Goal: Communication & Community: Participate in discussion

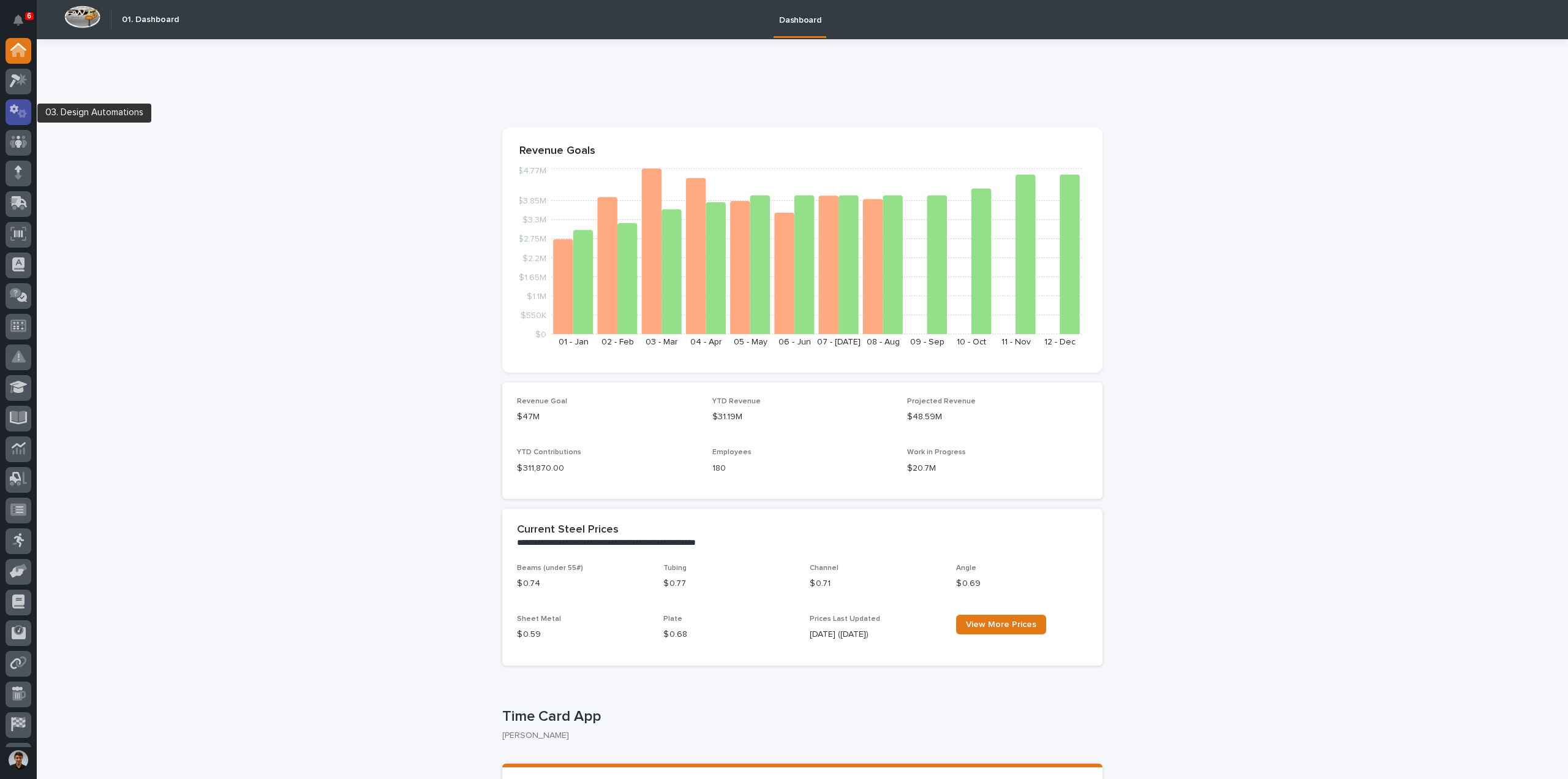
click at [15, 114] on icon at bounding box center [19, 110] width 18 height 14
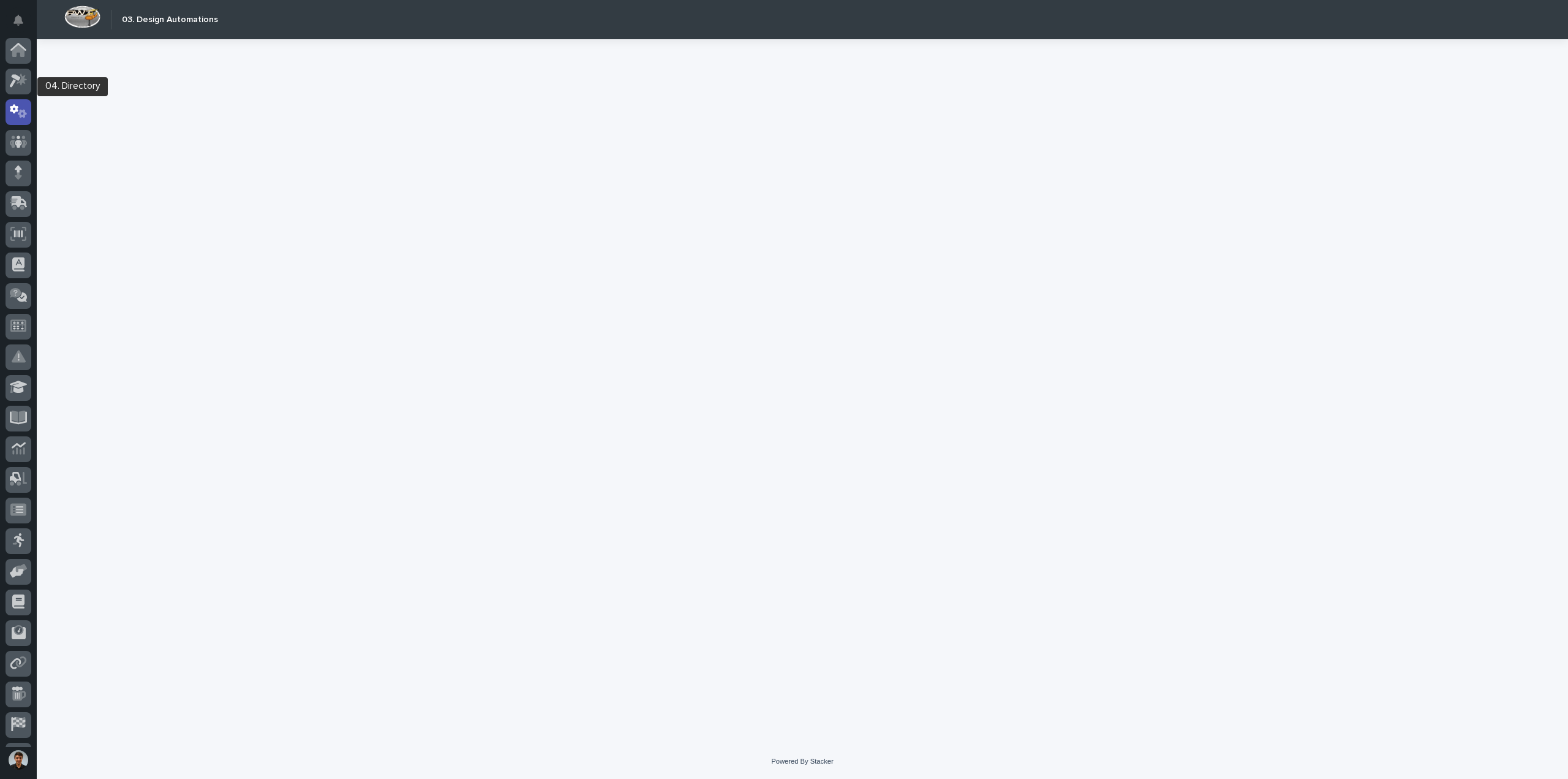
click at [15, 99] on div at bounding box center [19, 114] width 26 height 31
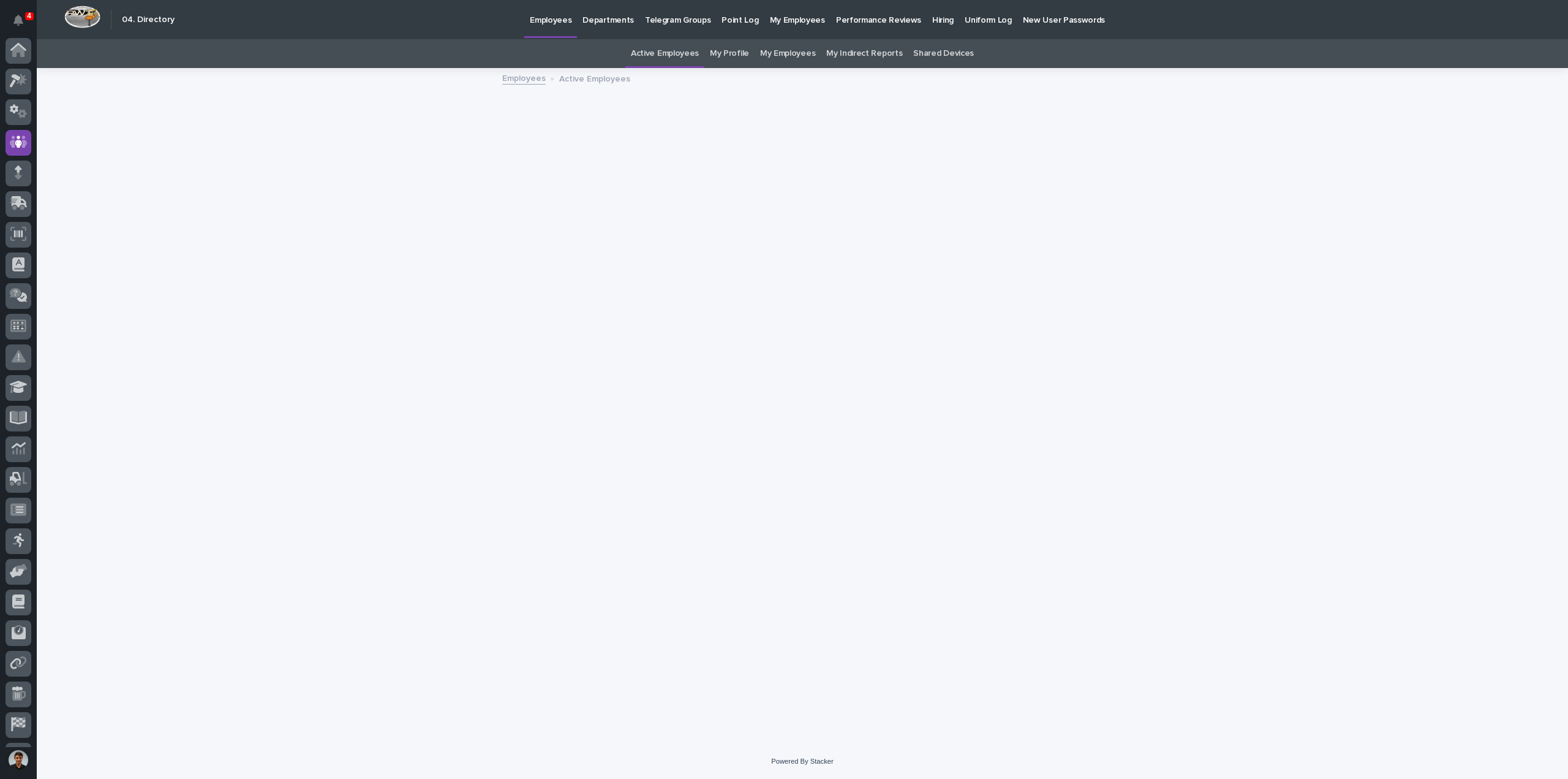
scroll to position [56, 0]
drag, startPoint x: 4, startPoint y: 76, endPoint x: 6, endPoint y: 86, distance: 10.2
click at [4, 76] on div at bounding box center [18, 393] width 37 height 709
click at [19, 84] on icon at bounding box center [19, 80] width 18 height 14
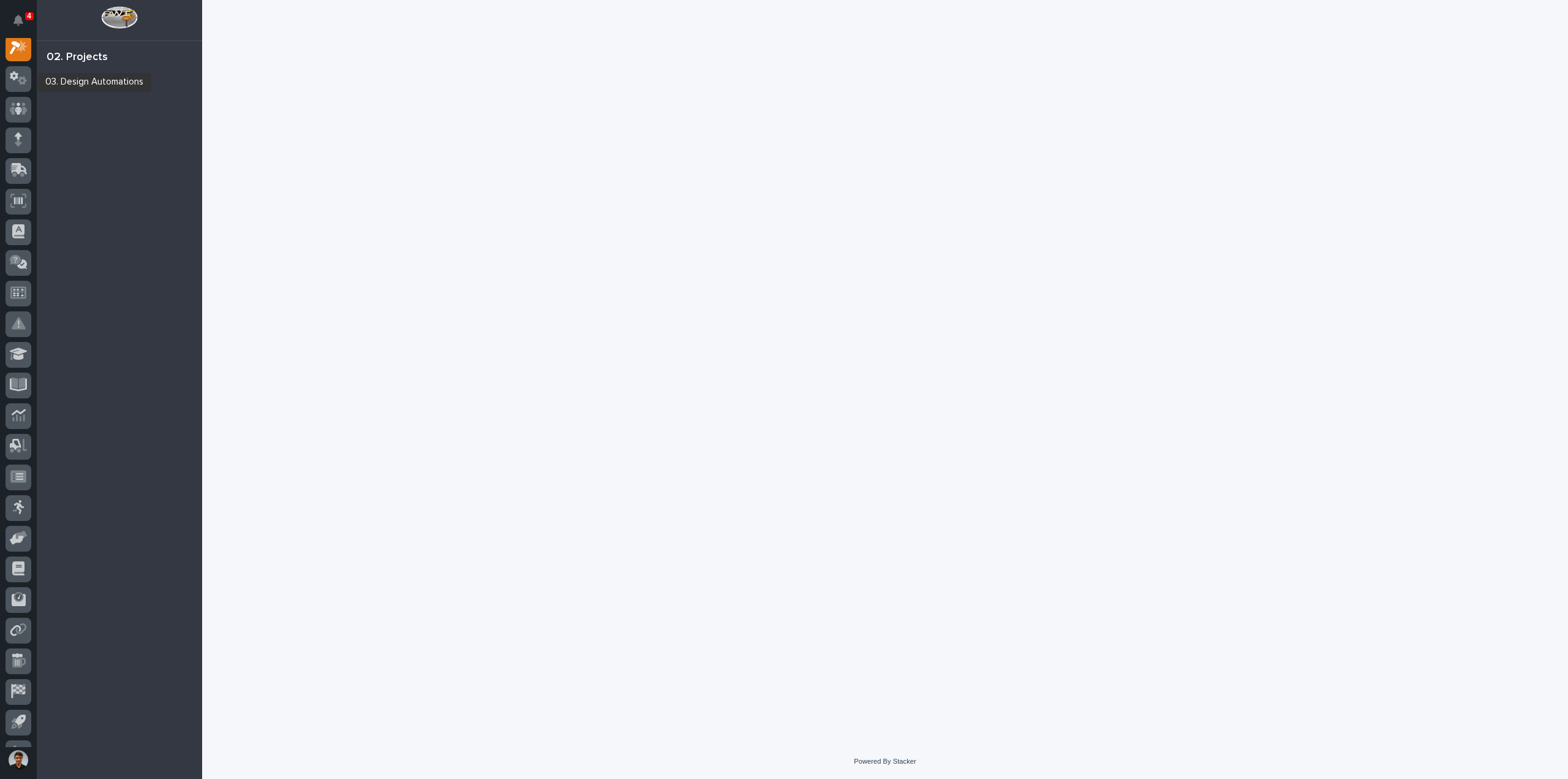
scroll to position [31, 0]
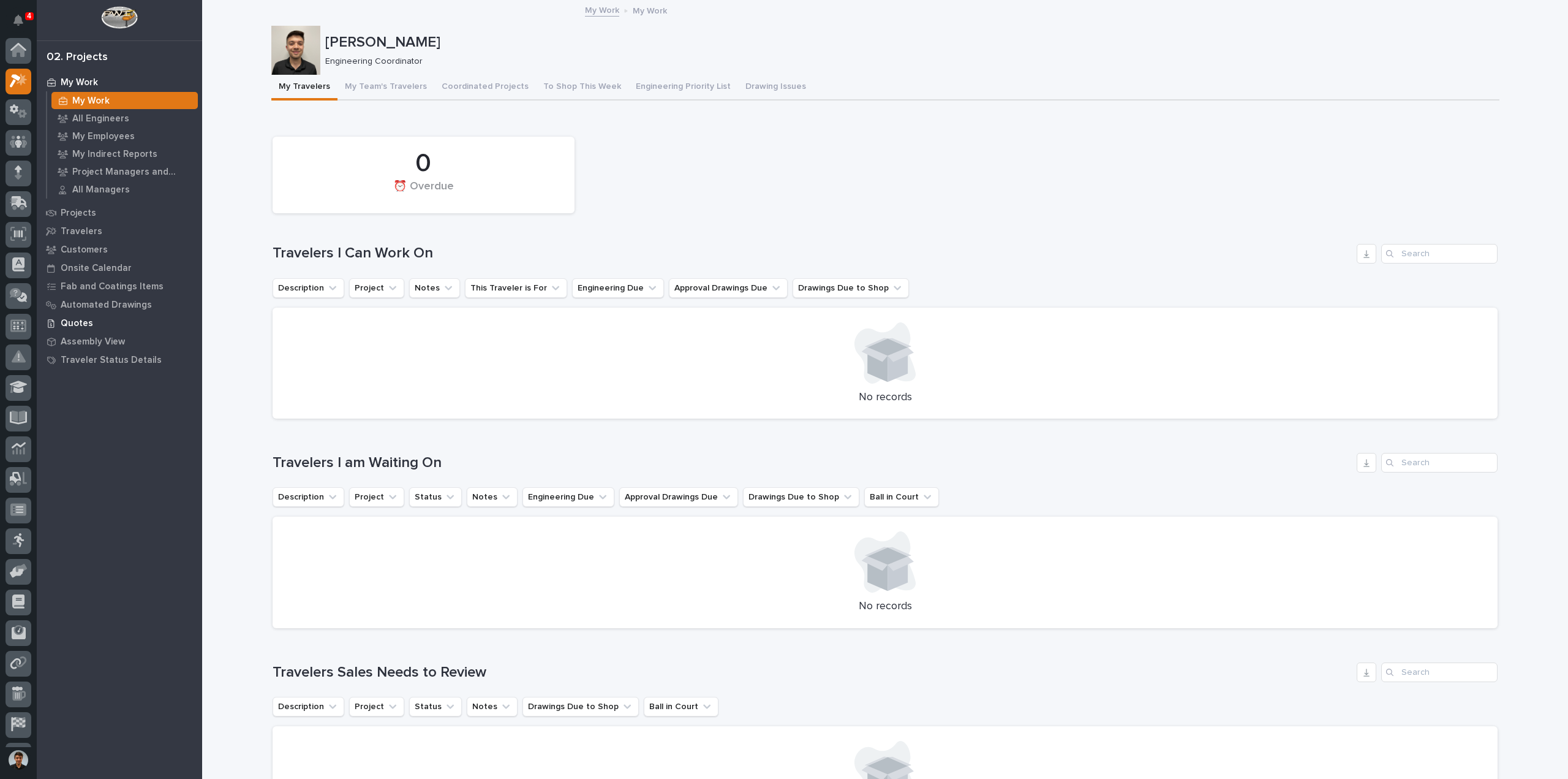
click at [104, 324] on div "Quotes" at bounding box center [119, 322] width 159 height 17
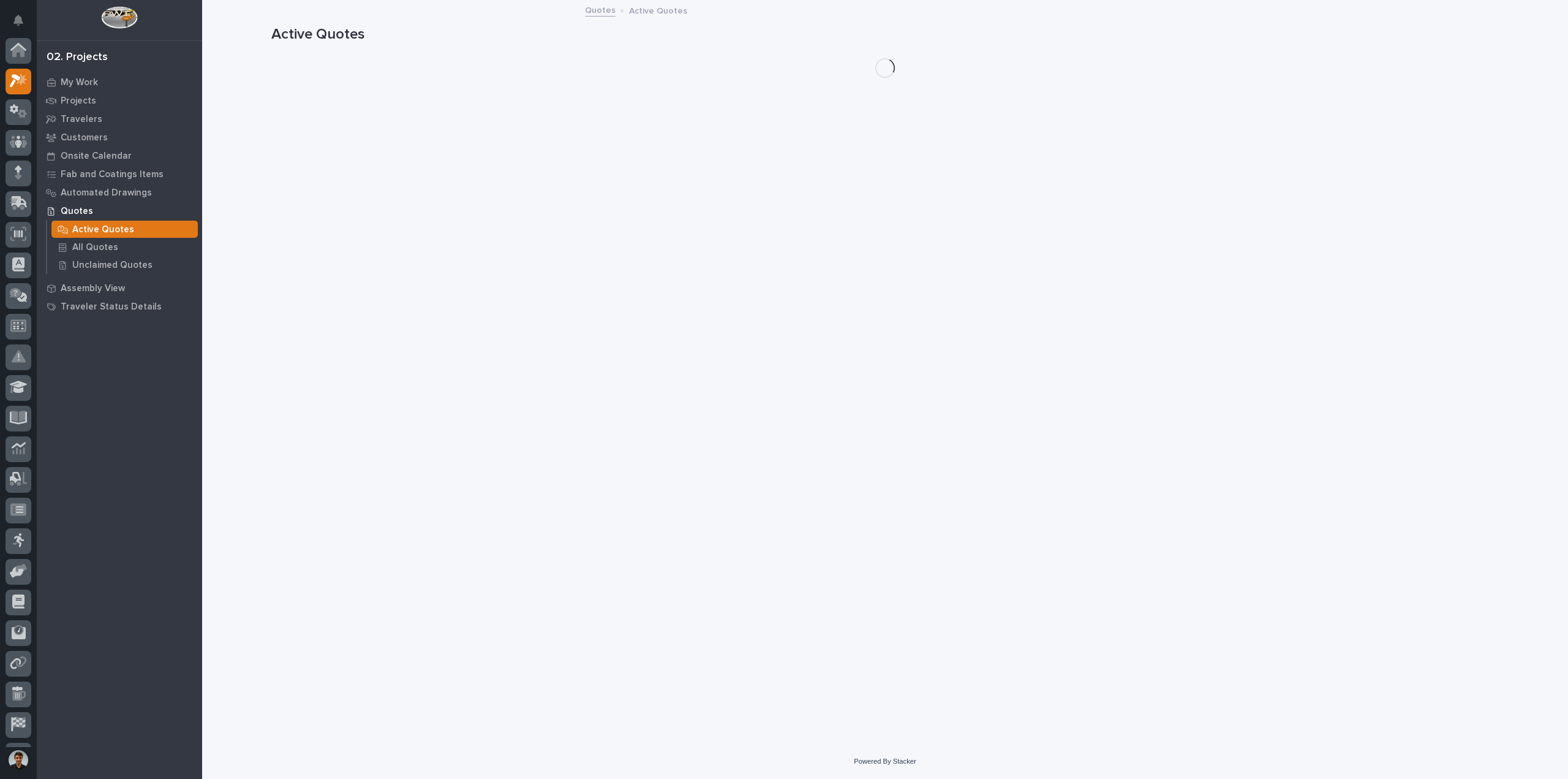
scroll to position [31, 0]
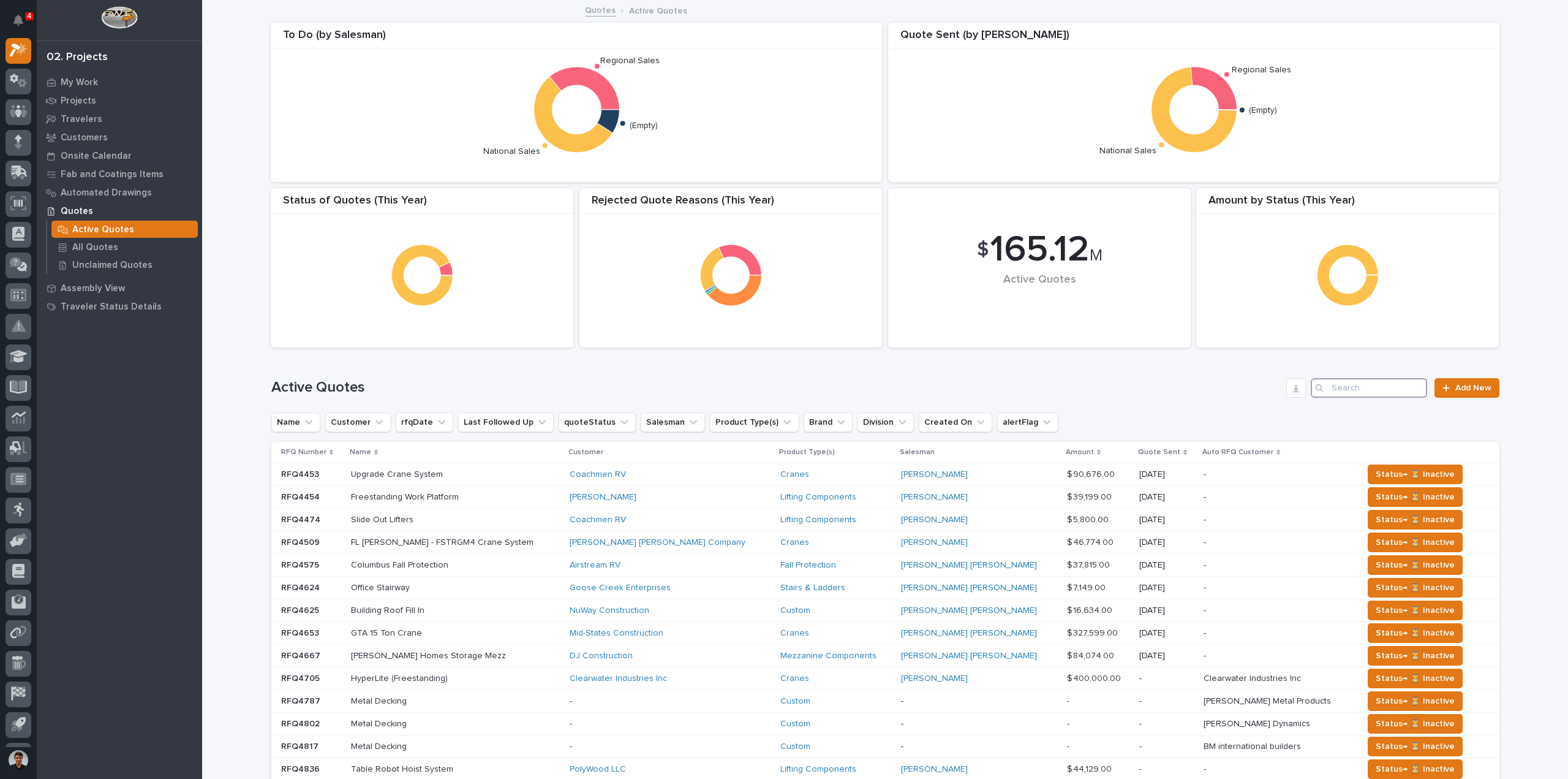
click at [1378, 394] on input "Search" at bounding box center [1368, 388] width 116 height 19
paste input "Convergix Automations Solutions"
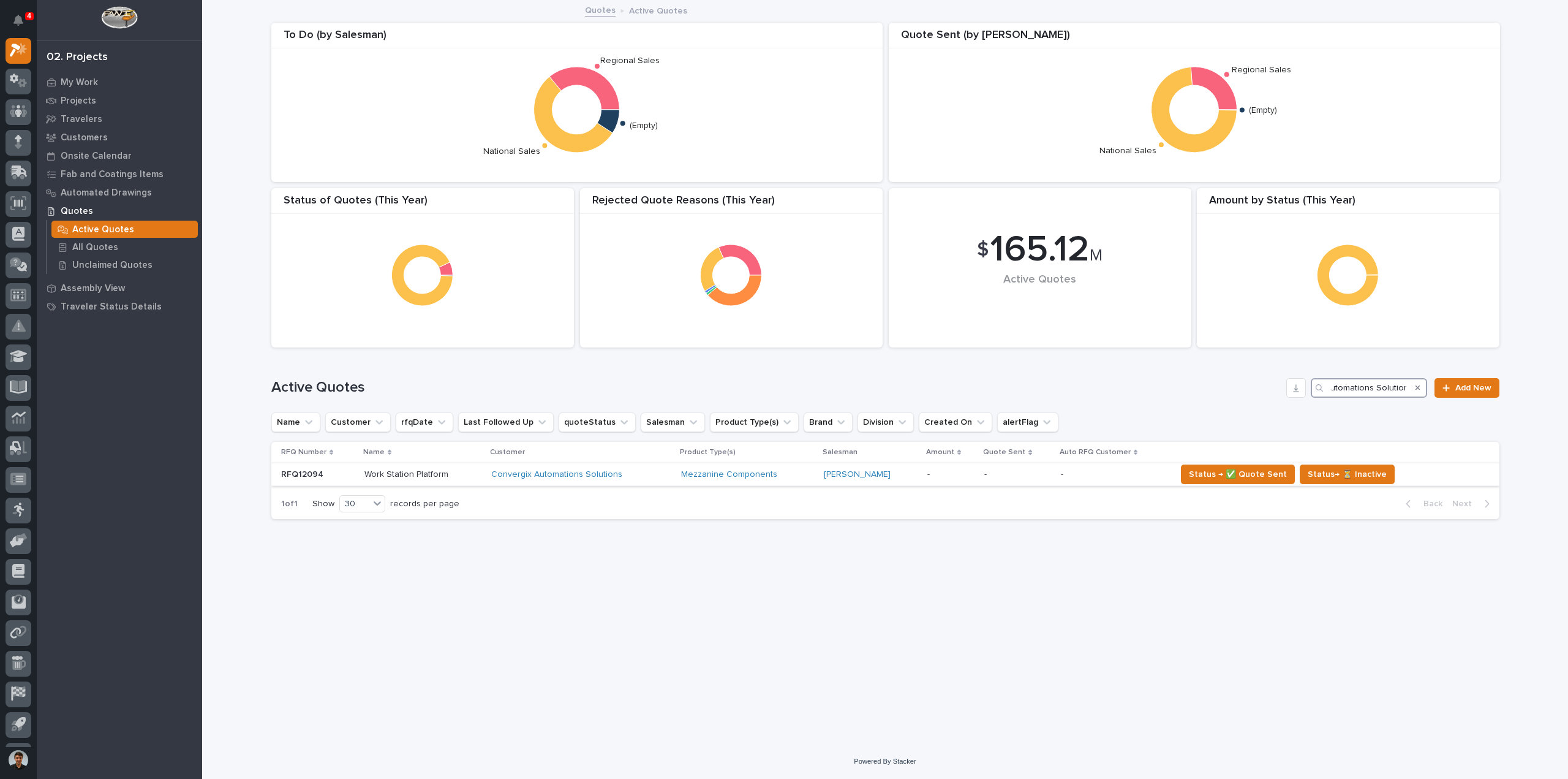
type input "Convergix Automations Solutions"
click at [473, 480] on div "Work Station Platform Work Station Platform" at bounding box center [422, 474] width 116 height 20
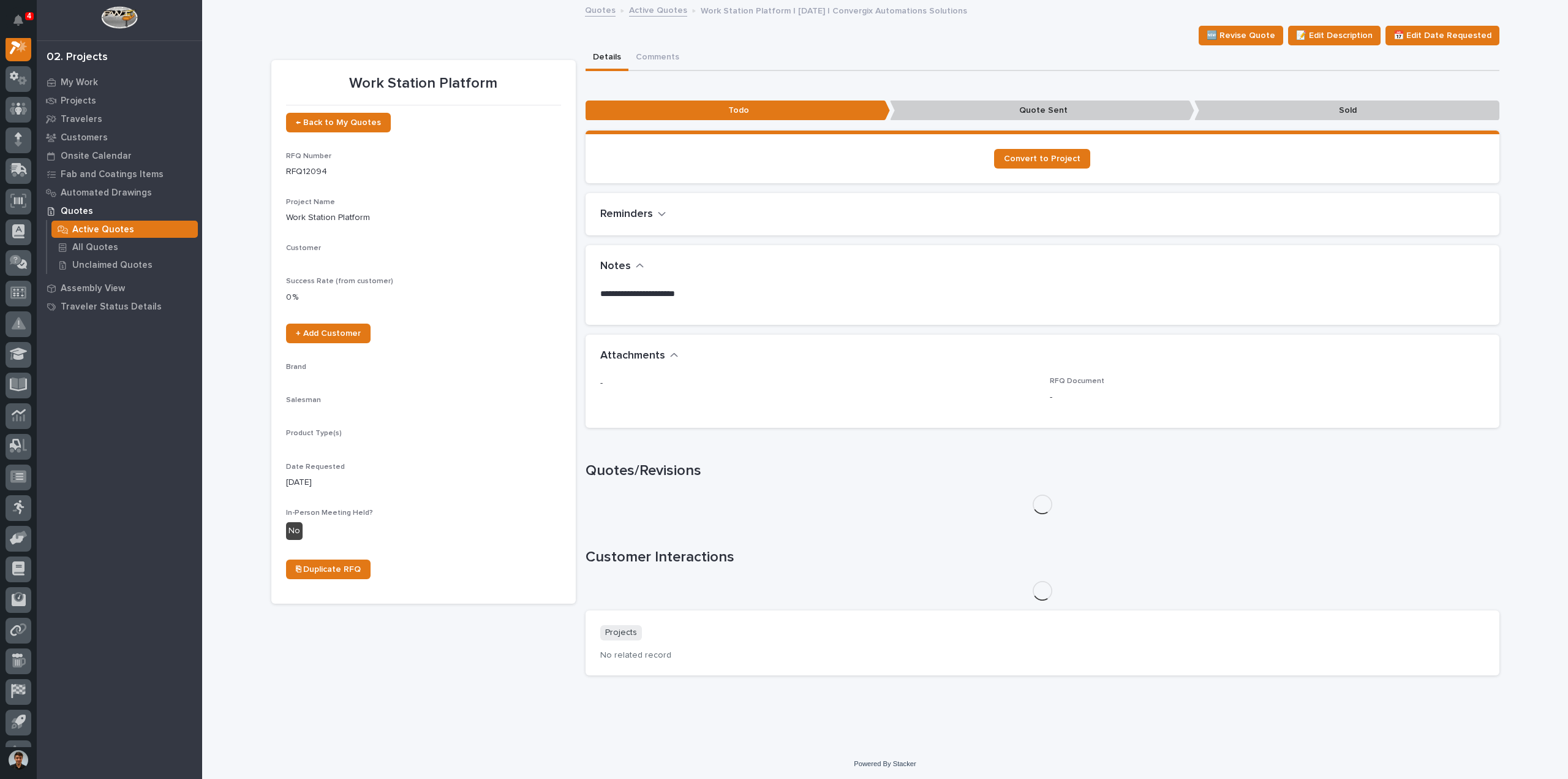
scroll to position [31, 0]
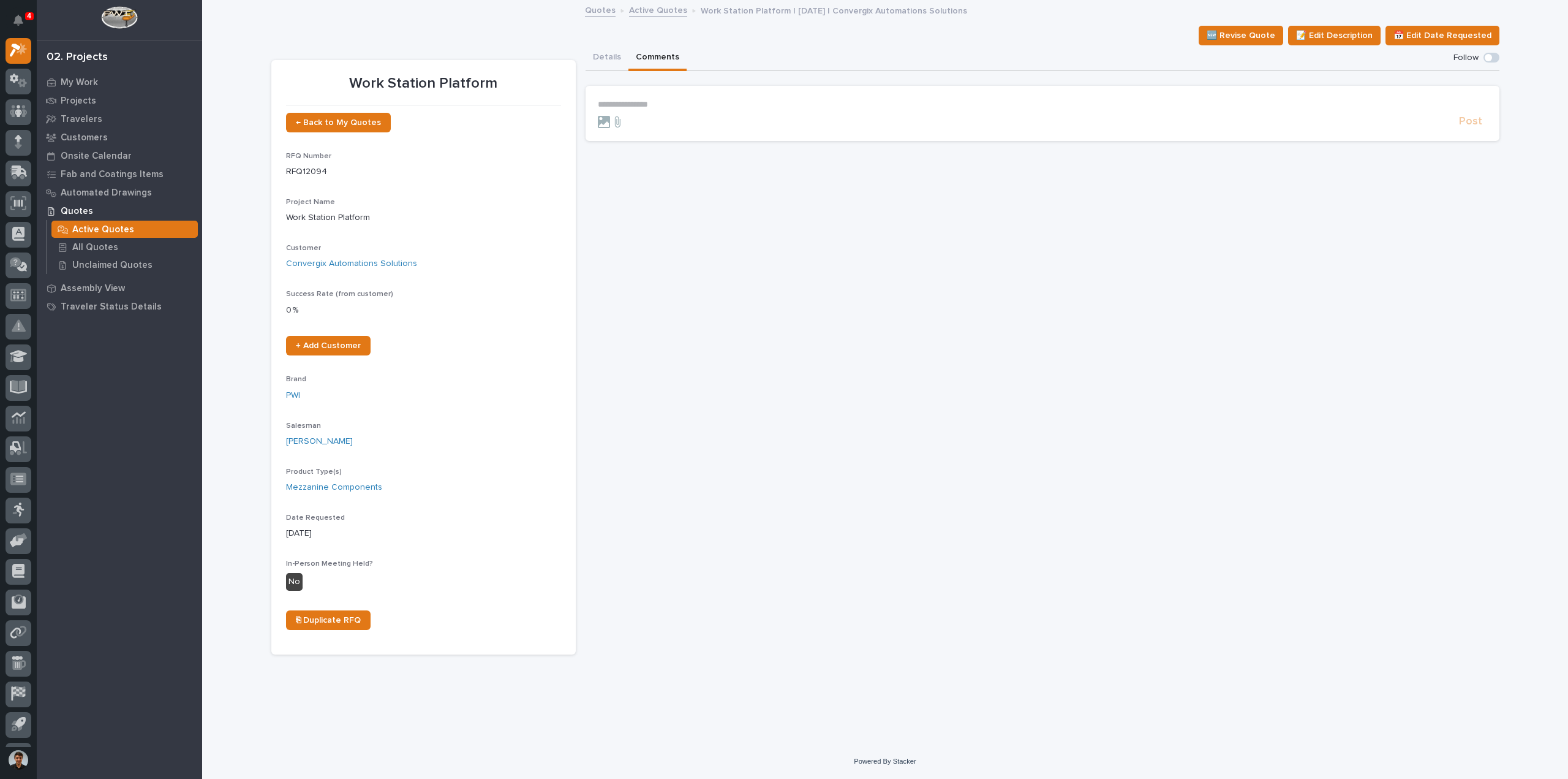
click at [633, 63] on button "Comments" at bounding box center [658, 58] width 58 height 26
click at [614, 56] on button "Details" at bounding box center [607, 58] width 43 height 26
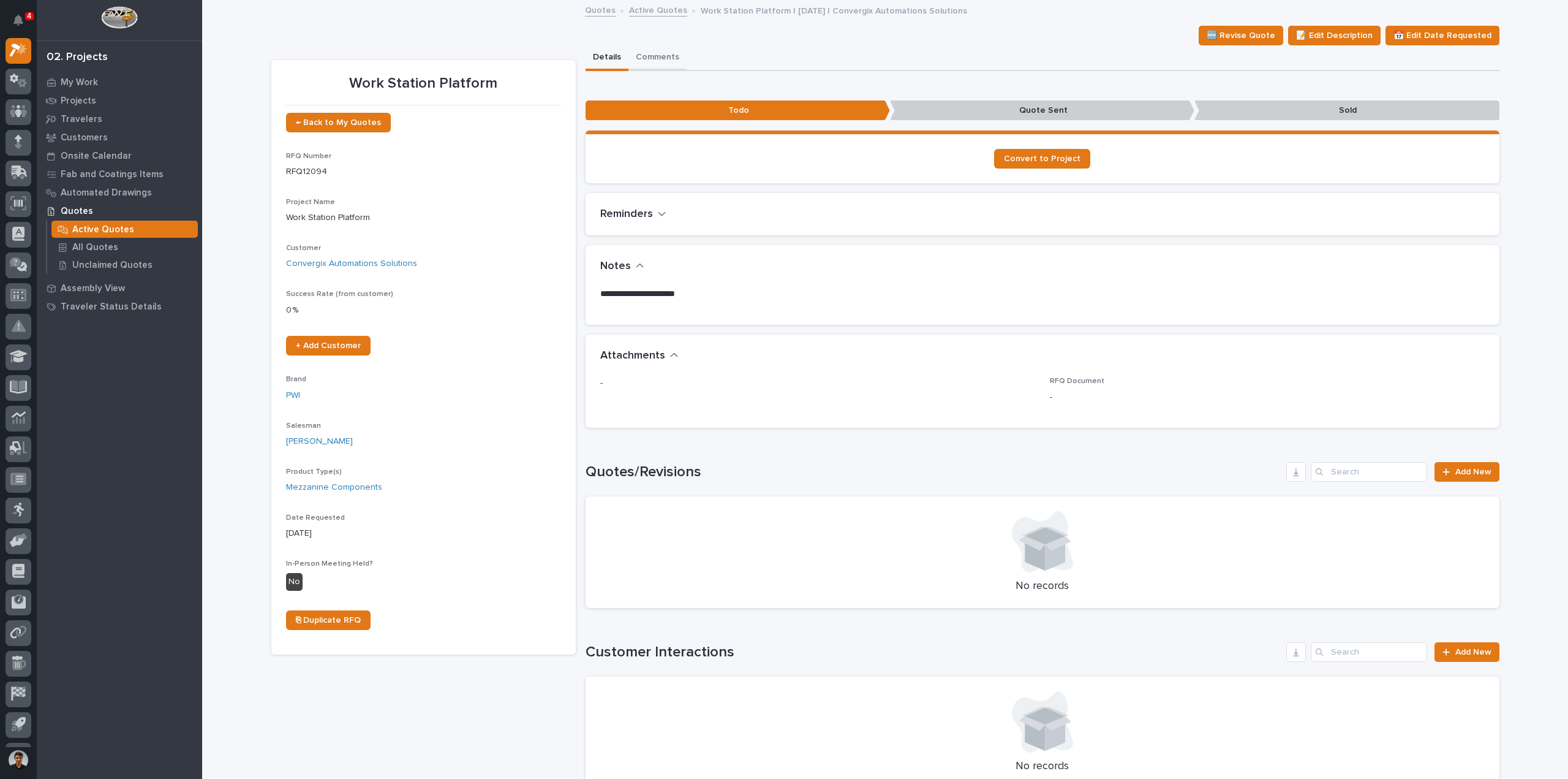
click at [649, 58] on button "Comments" at bounding box center [658, 58] width 58 height 26
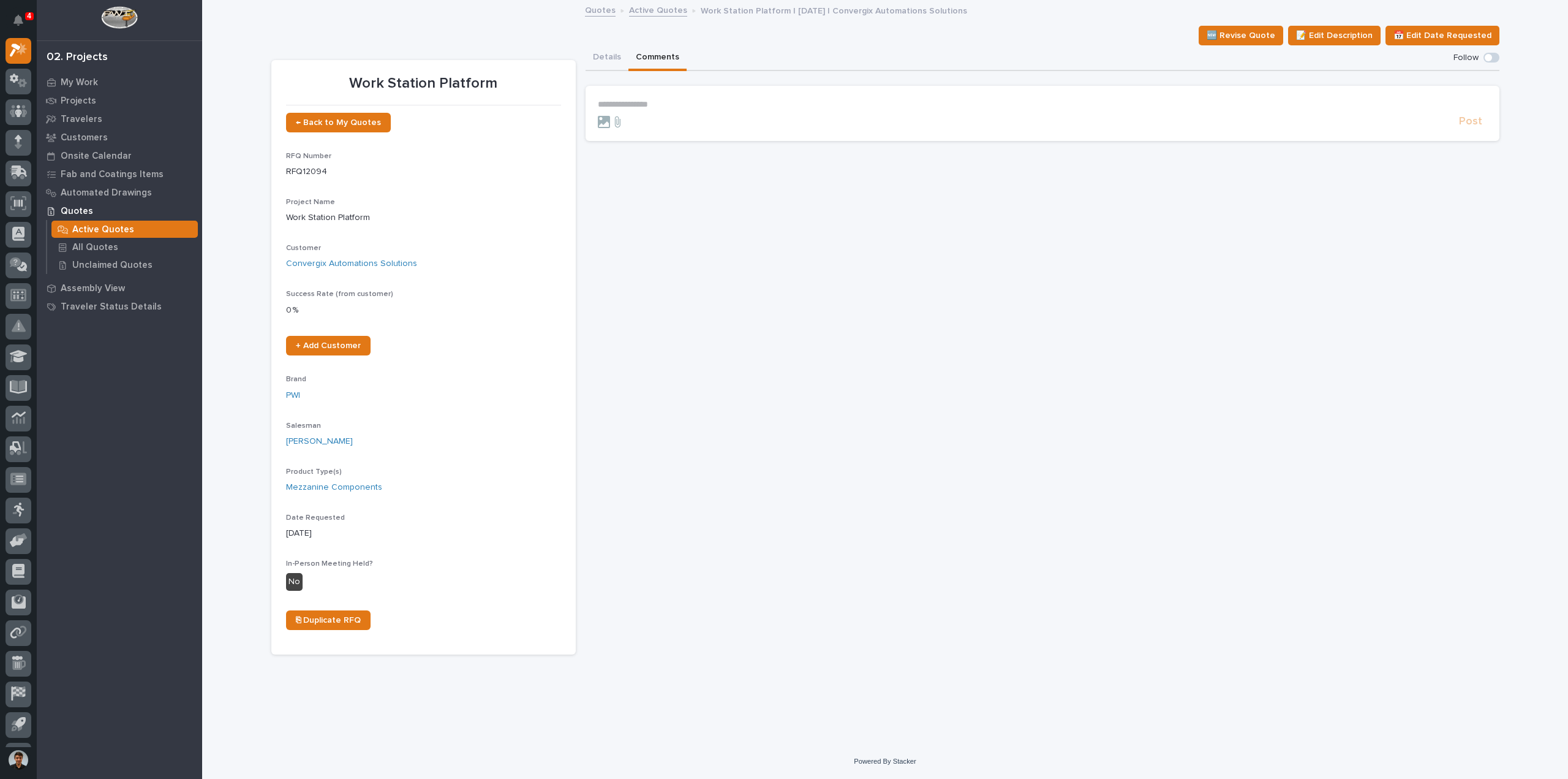
click at [654, 106] on p "**********" at bounding box center [1042, 104] width 889 height 11
click at [621, 57] on div "Details Comments" at bounding box center [1042, 58] width 913 height 26
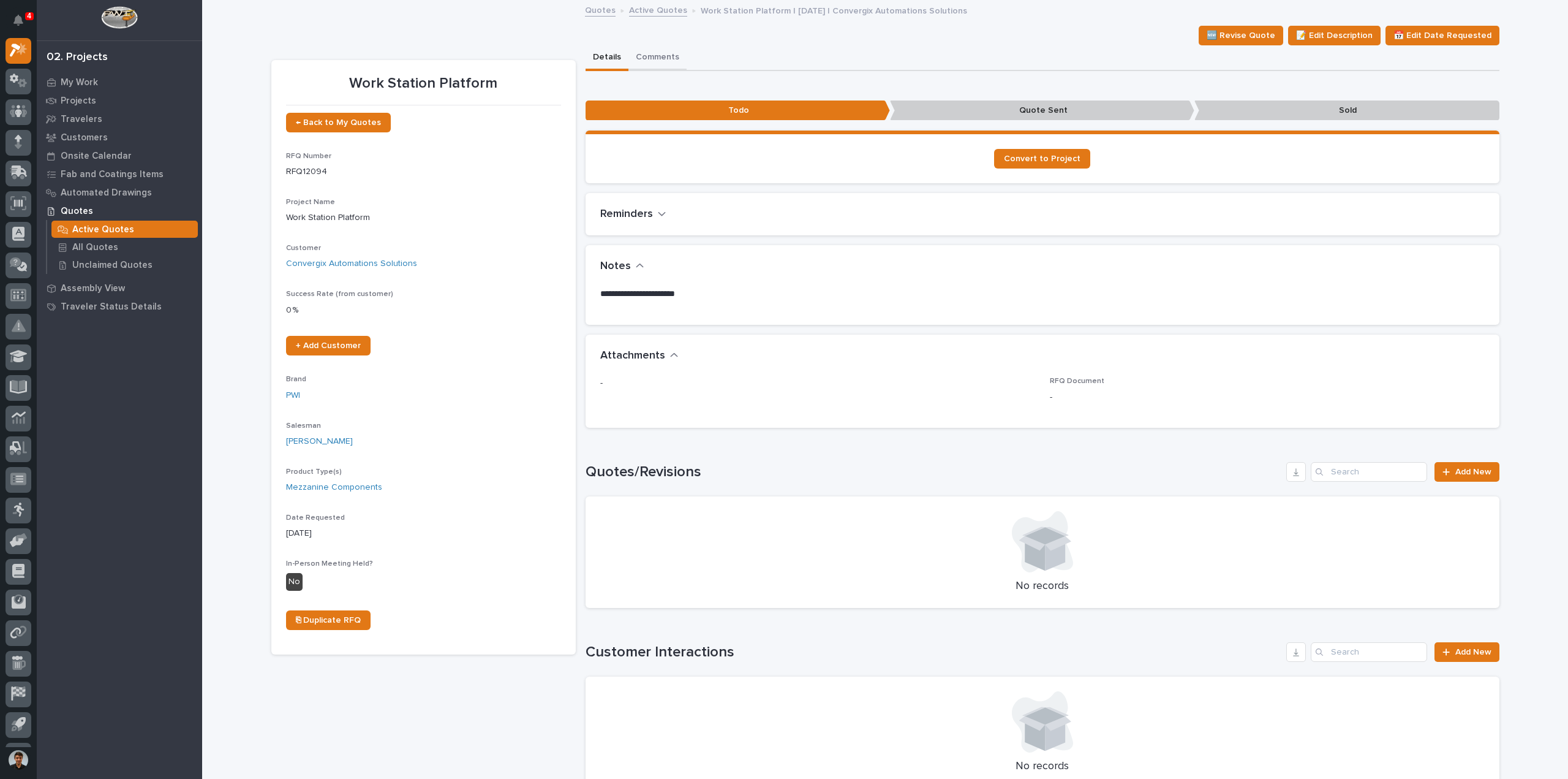
click at [646, 61] on button "Comments" at bounding box center [658, 58] width 58 height 26
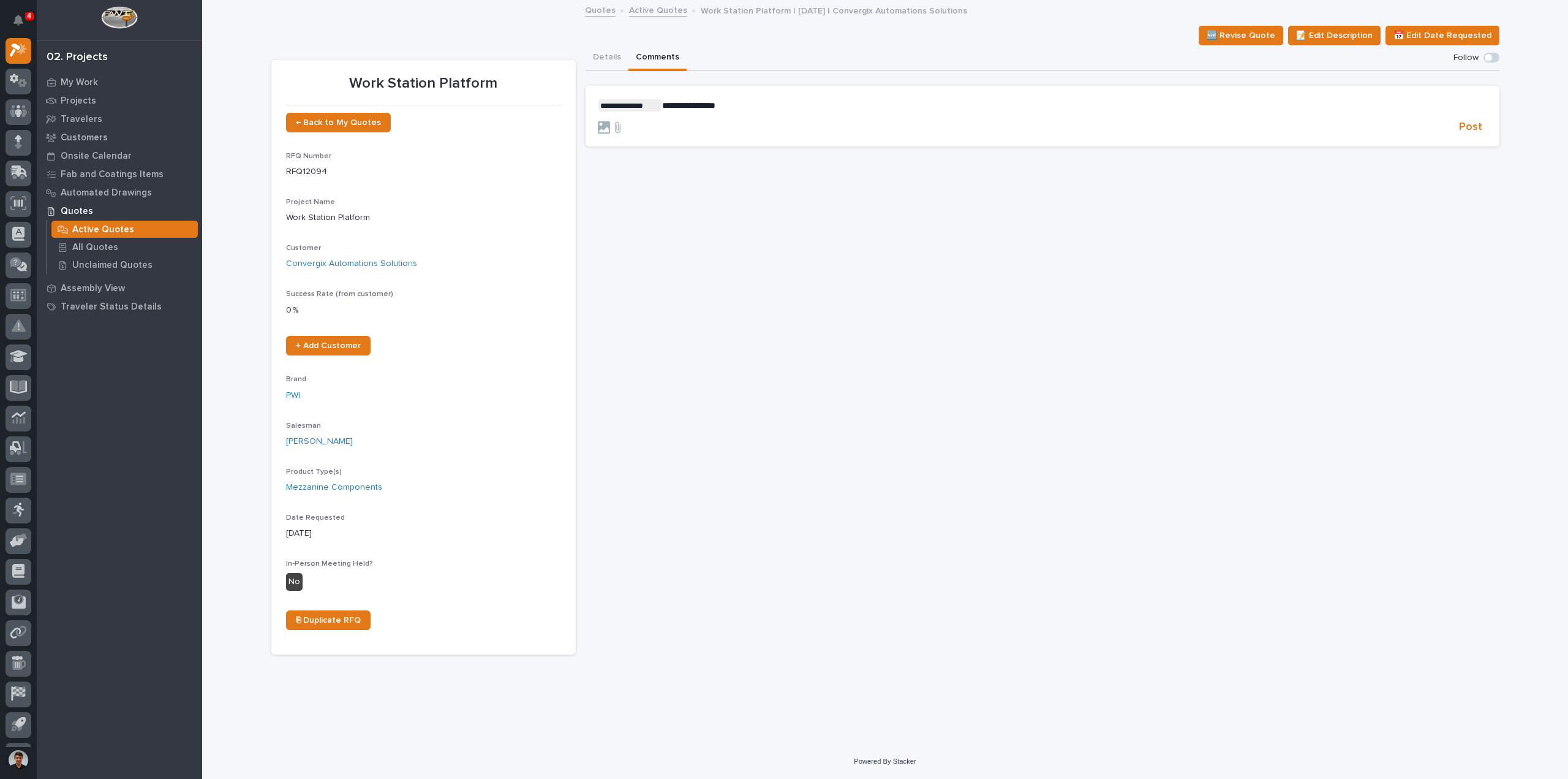
click at [737, 105] on p "**********" at bounding box center [1042, 105] width 889 height 12
click at [1460, 128] on span "Post" at bounding box center [1470, 127] width 24 height 14
